Goal: Task Accomplishment & Management: Manage account settings

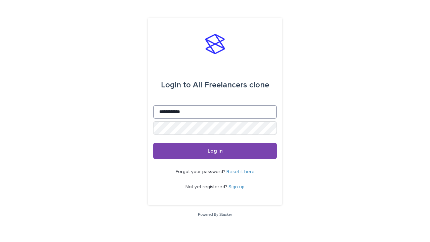
type input "**********"
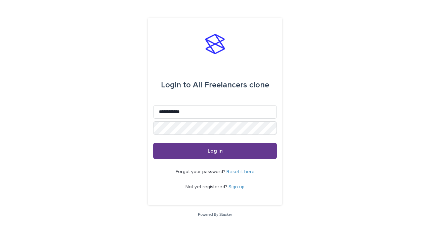
click at [215, 150] on span "Log in" at bounding box center [215, 150] width 15 height 5
